Goal: Task Accomplishment & Management: Use online tool/utility

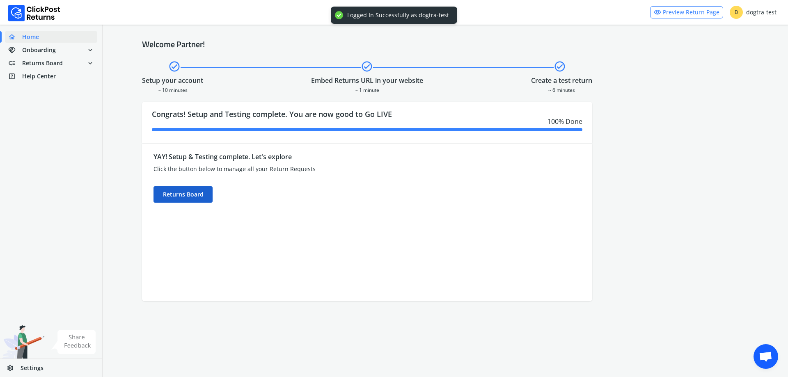
click at [200, 202] on div "Returns Board" at bounding box center [183, 194] width 59 height 16
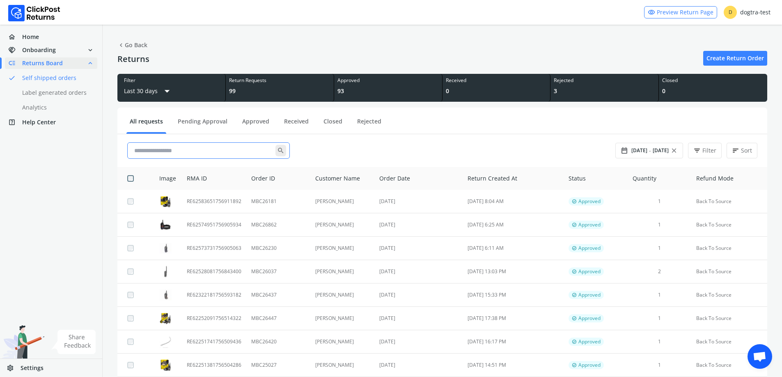
click at [244, 152] on input "text" at bounding box center [203, 150] width 145 height 15
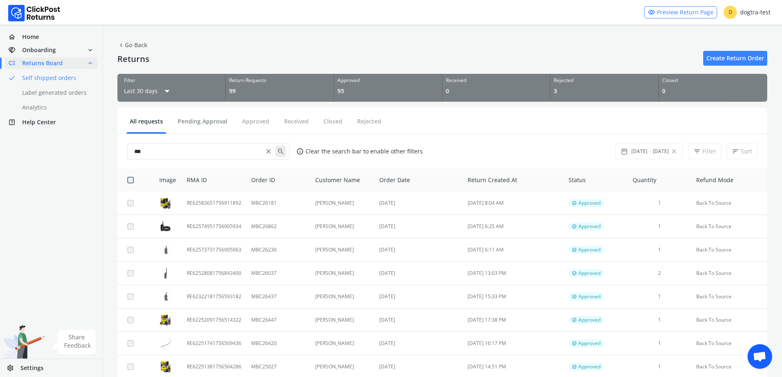
type input "***"
click at [214, 121] on button "Pending Approval" at bounding box center [203, 124] width 56 height 15
click at [269, 151] on span "close" at bounding box center [268, 151] width 7 height 11
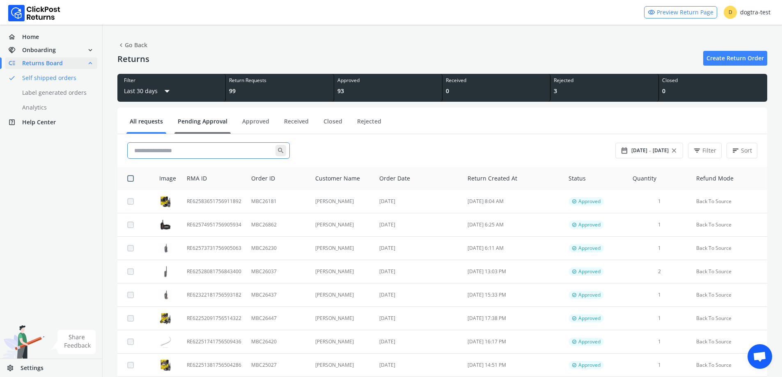
click at [214, 124] on link "Pending Approval" at bounding box center [203, 124] width 56 height 14
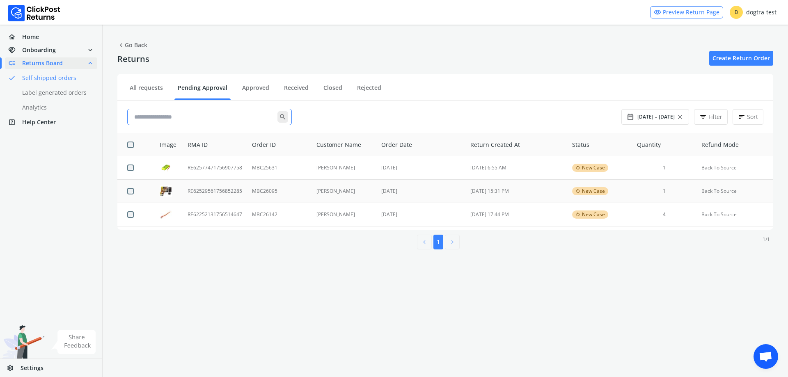
click at [291, 193] on td "MBC26095" at bounding box center [279, 191] width 64 height 23
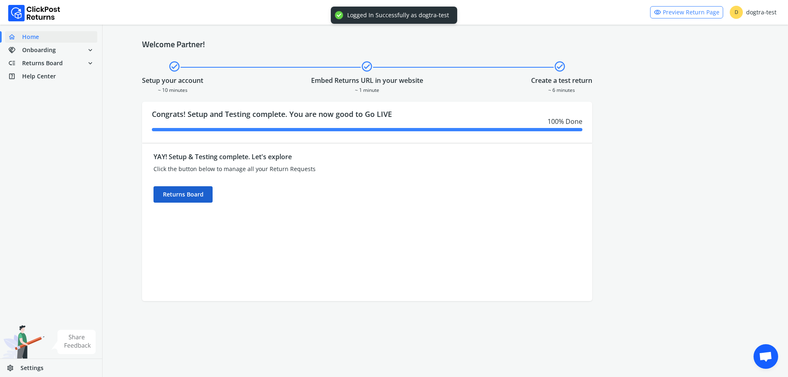
click at [193, 201] on div "Returns Board" at bounding box center [183, 194] width 59 height 16
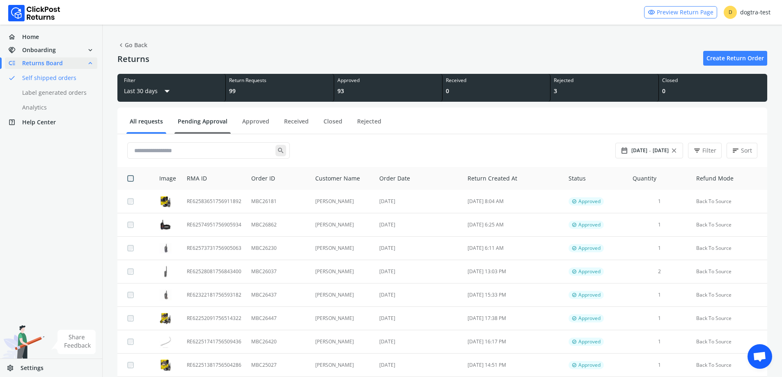
click at [193, 120] on link "Pending Approval" at bounding box center [203, 124] width 56 height 14
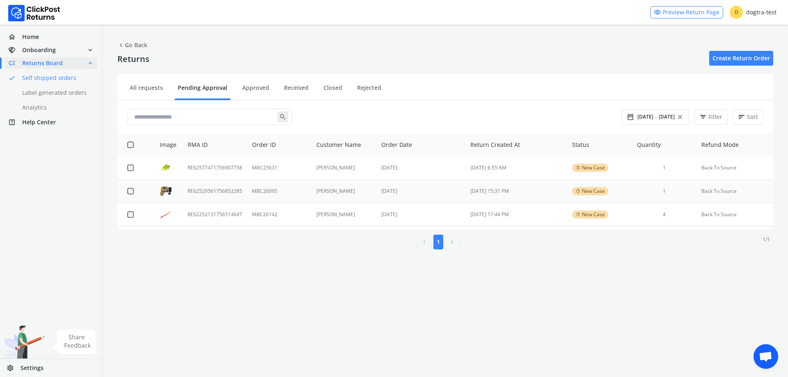
click at [323, 191] on td "[PERSON_NAME]" at bounding box center [344, 191] width 65 height 23
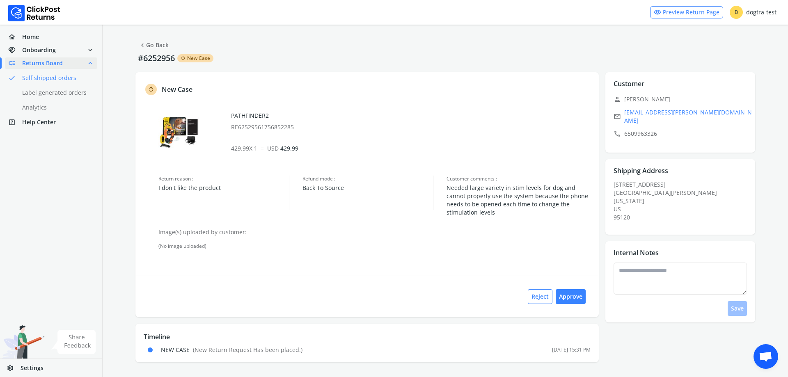
click at [151, 49] on link "chevron_left Go Back" at bounding box center [154, 44] width 30 height 11
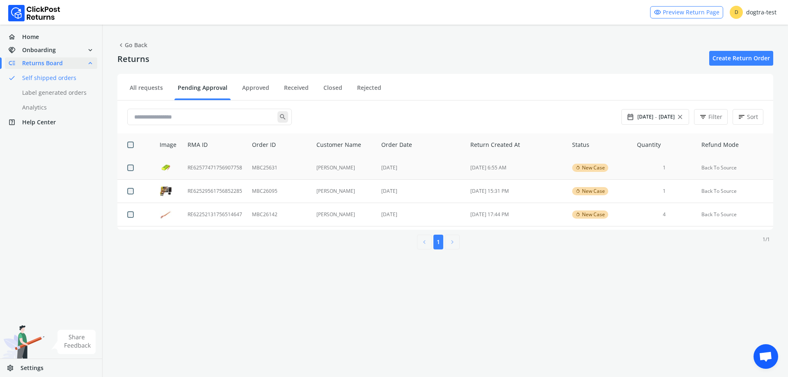
click at [228, 173] on td "RE62577471756907758" at bounding box center [215, 167] width 64 height 23
